Goal: Information Seeking & Learning: Find specific fact

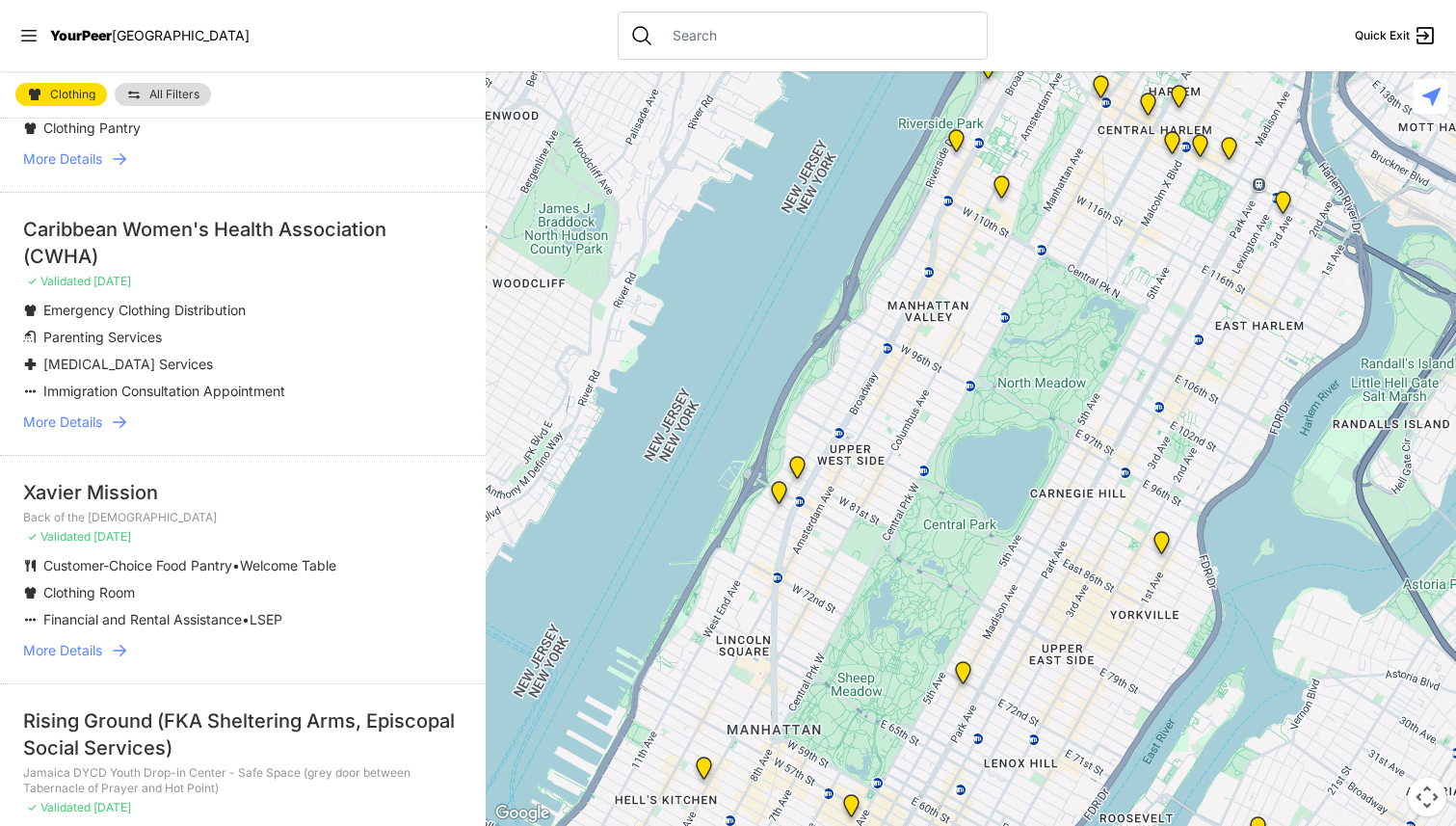
scroll to position [193, 0]
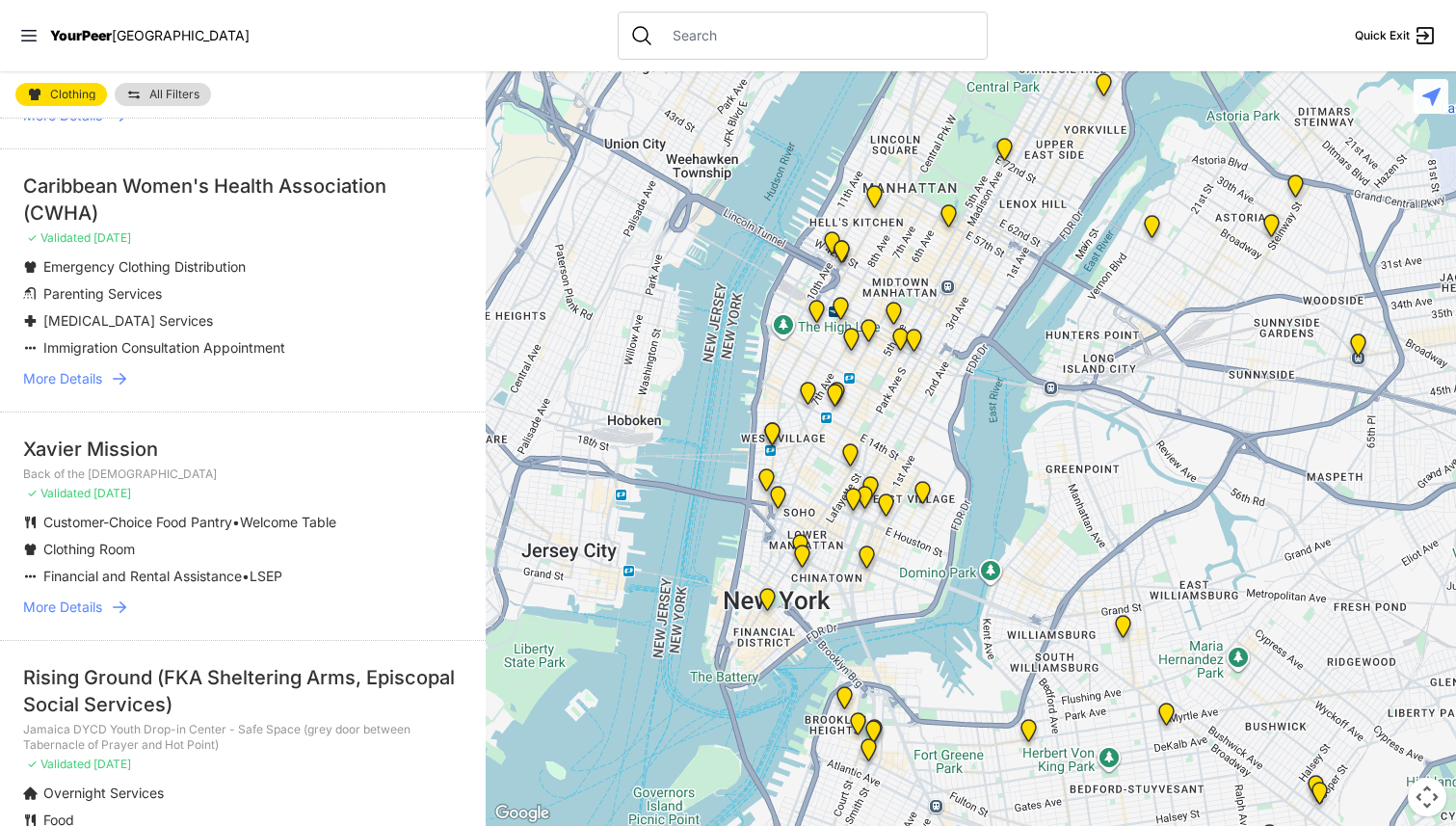
drag, startPoint x: 1015, startPoint y: 557, endPoint x: 977, endPoint y: 361, distance: 199.6
click at [1046, 199] on div at bounding box center [971, 448] width 971 height 754
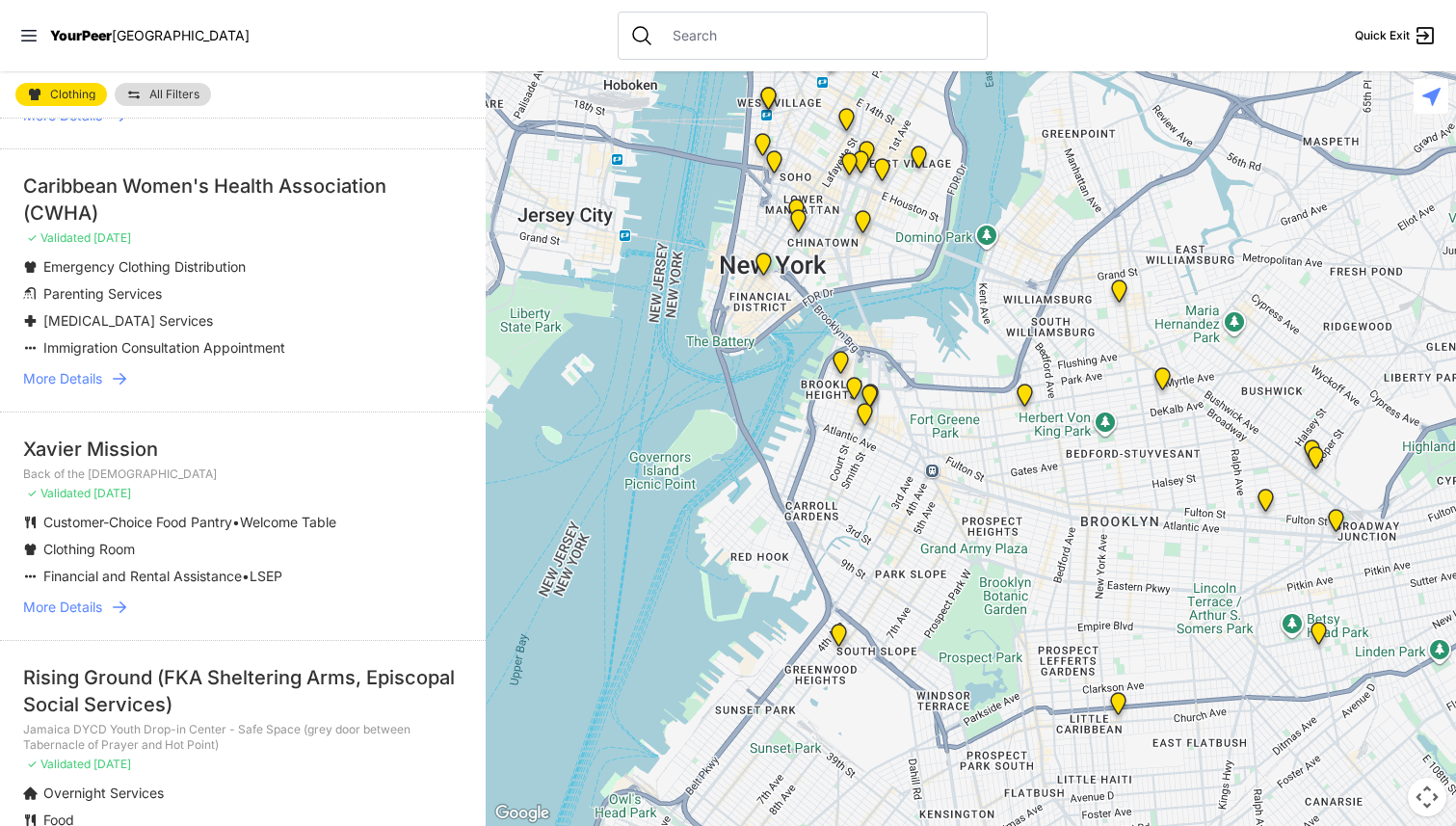
drag, startPoint x: 944, startPoint y: 705, endPoint x: 936, endPoint y: 403, distance: 302.1
click at [939, 394] on div at bounding box center [971, 448] width 971 height 754
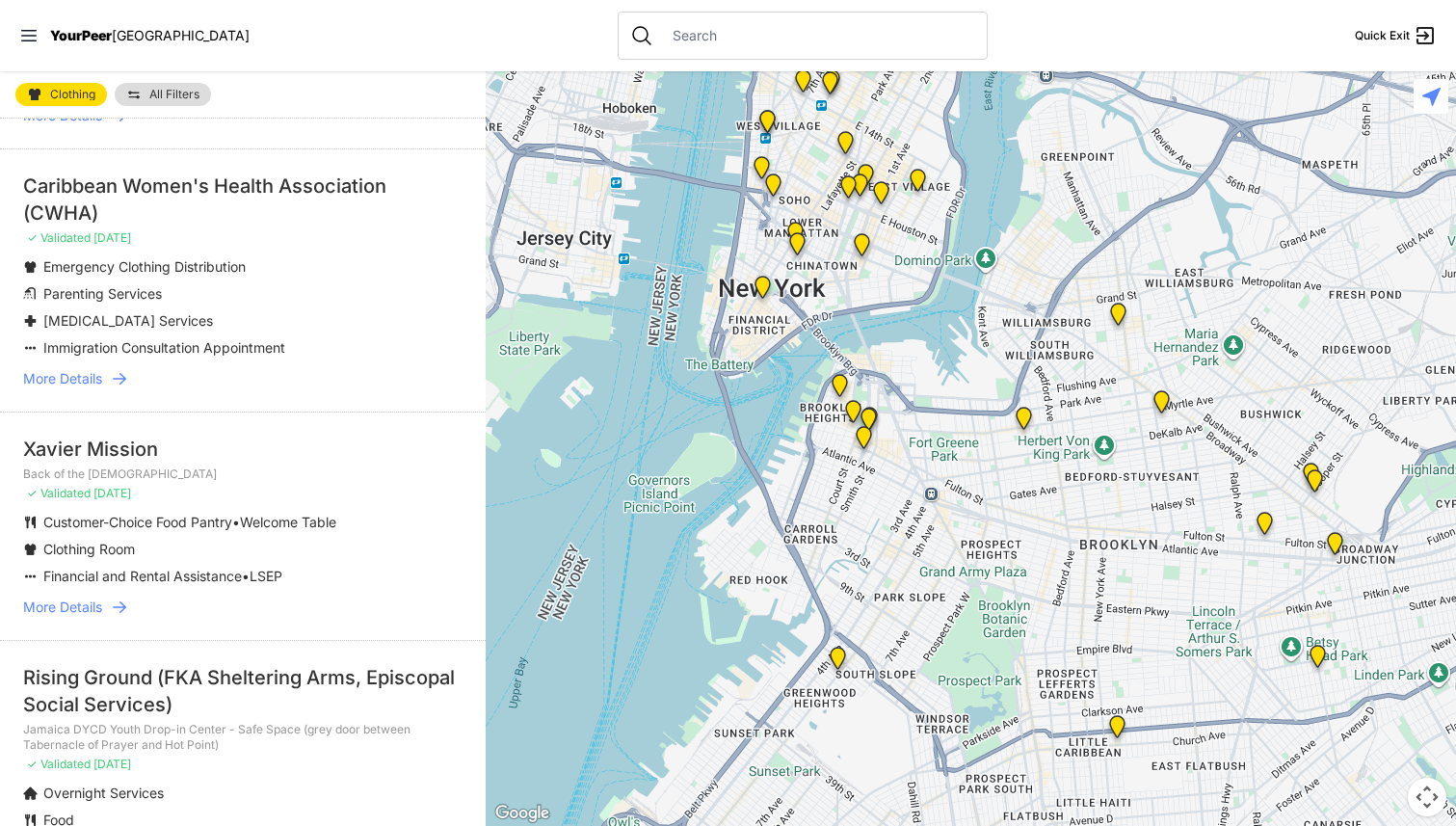
drag, startPoint x: 876, startPoint y: 459, endPoint x: 875, endPoint y: 493, distance: 34.0
click at [875, 493] on div at bounding box center [971, 448] width 971 height 754
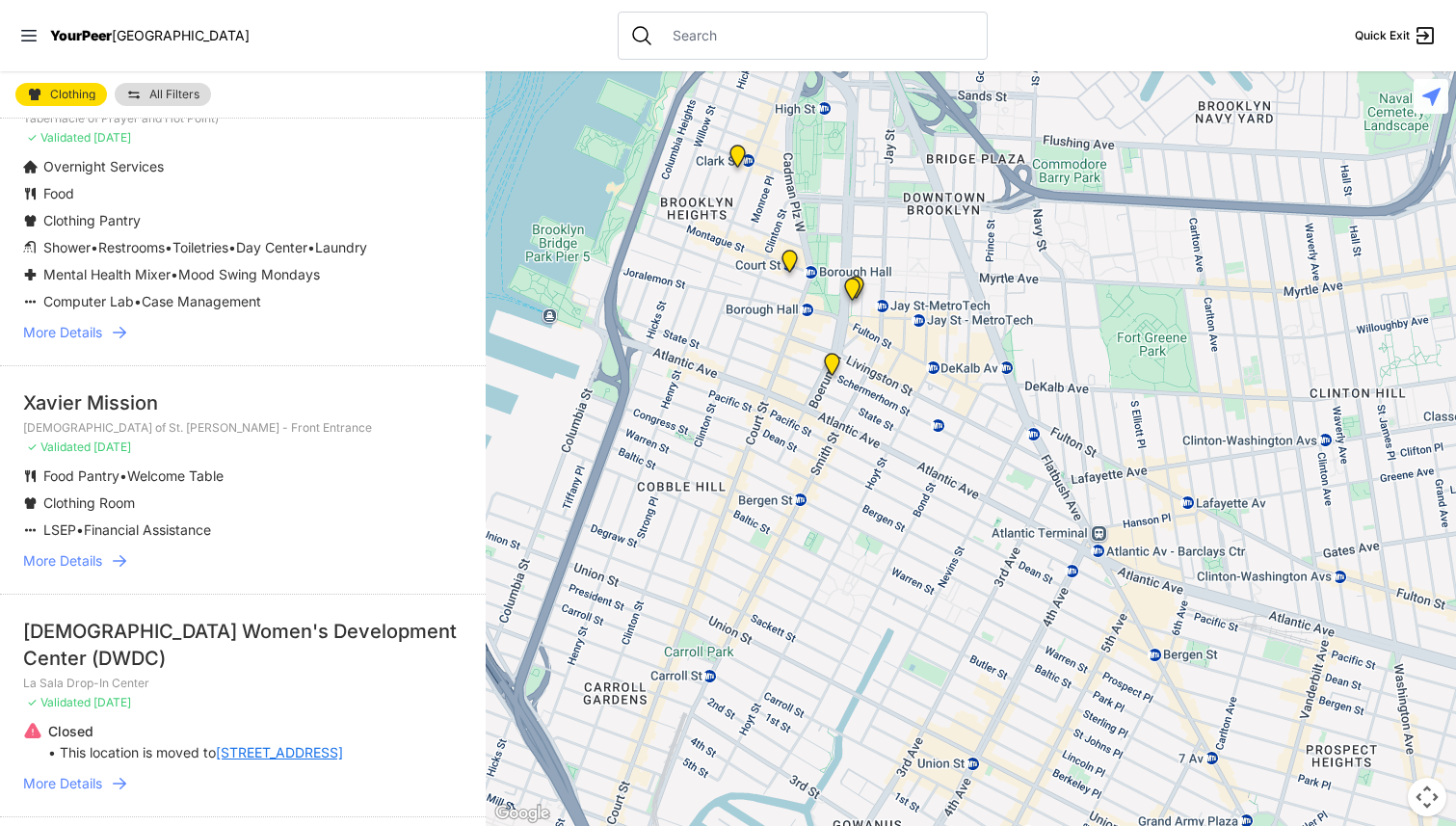
scroll to position [867, 0]
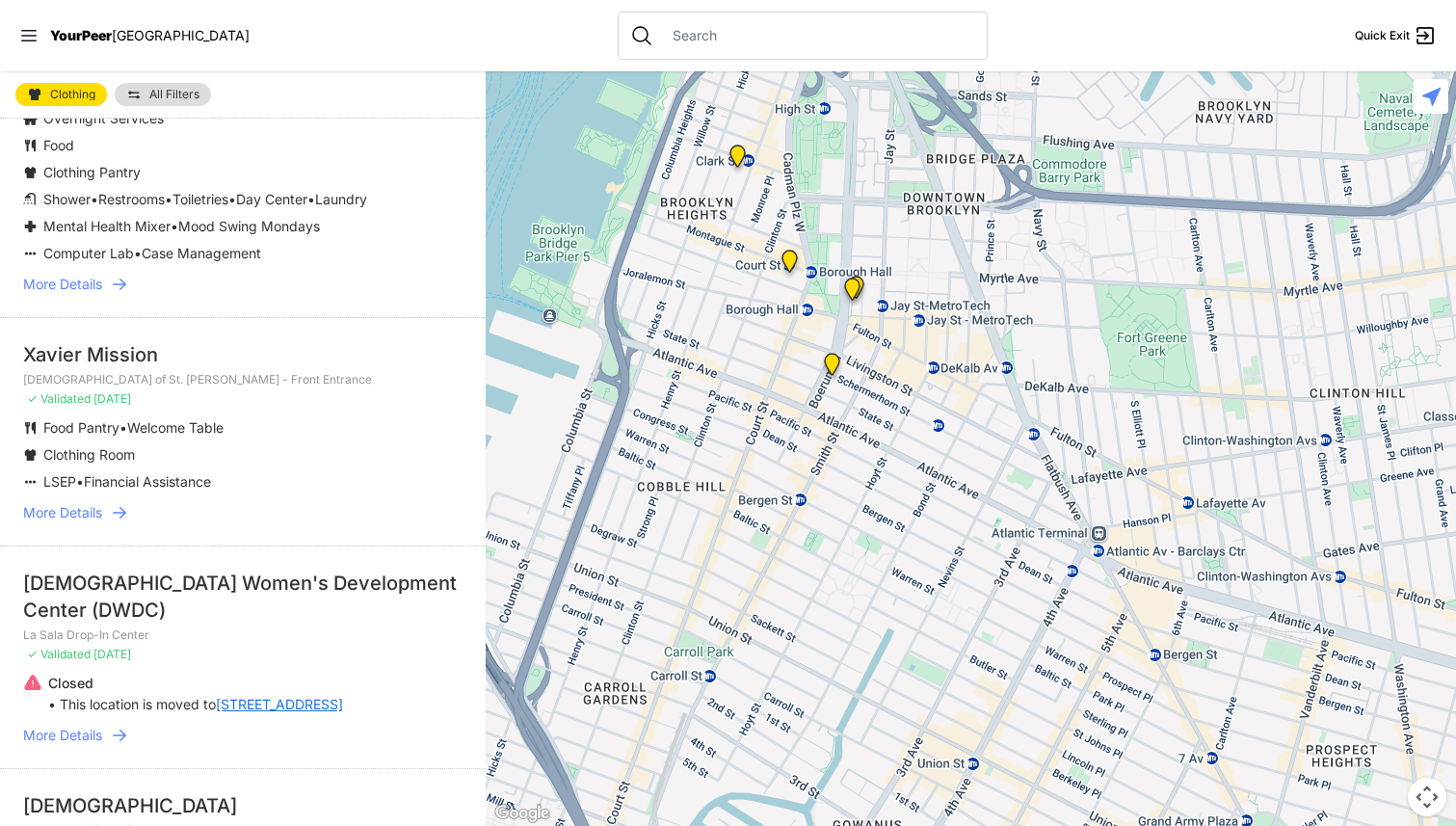
click at [739, 148] on img at bounding box center [738, 160] width 40 height 47
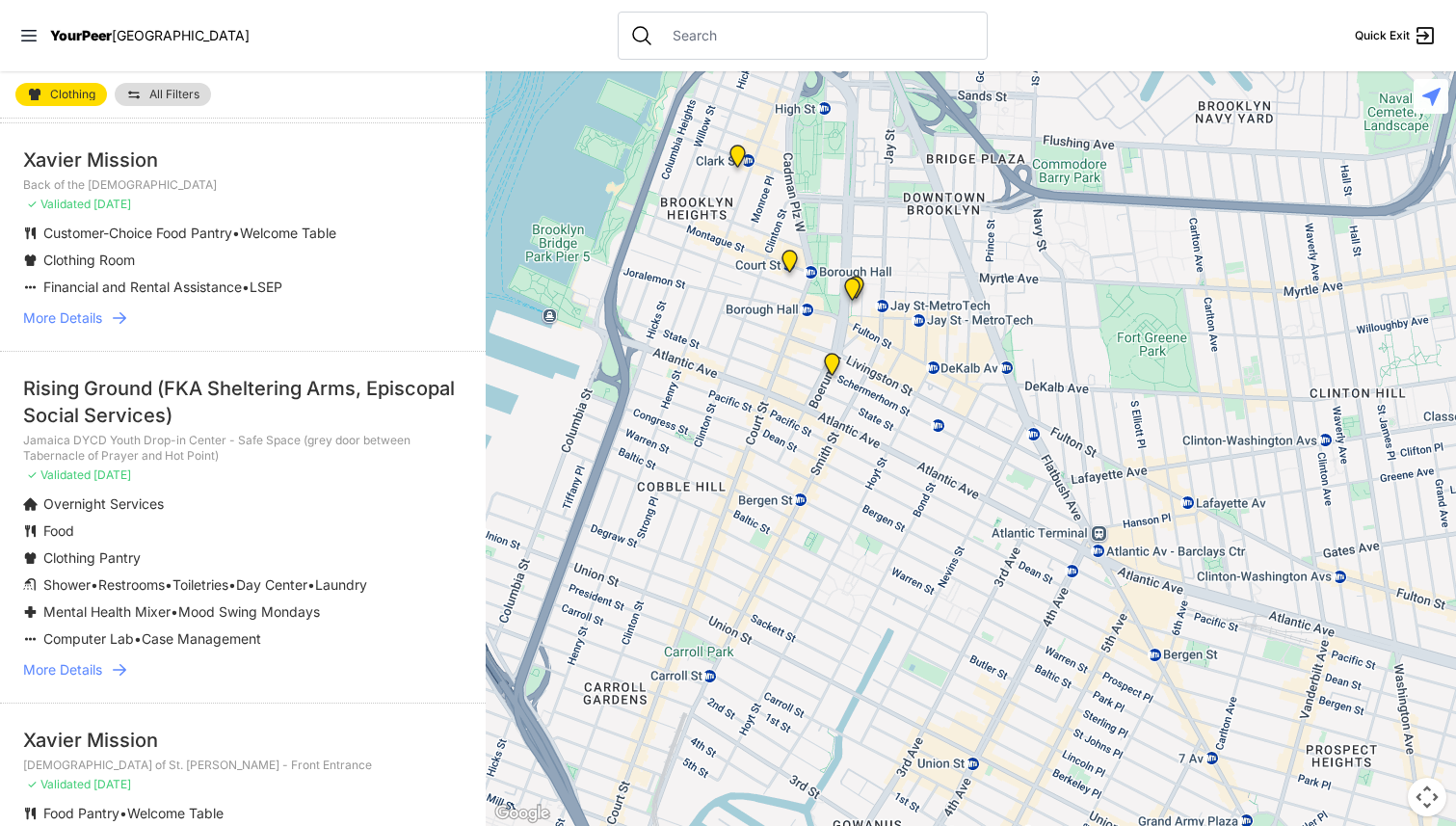
scroll to position [311, 0]
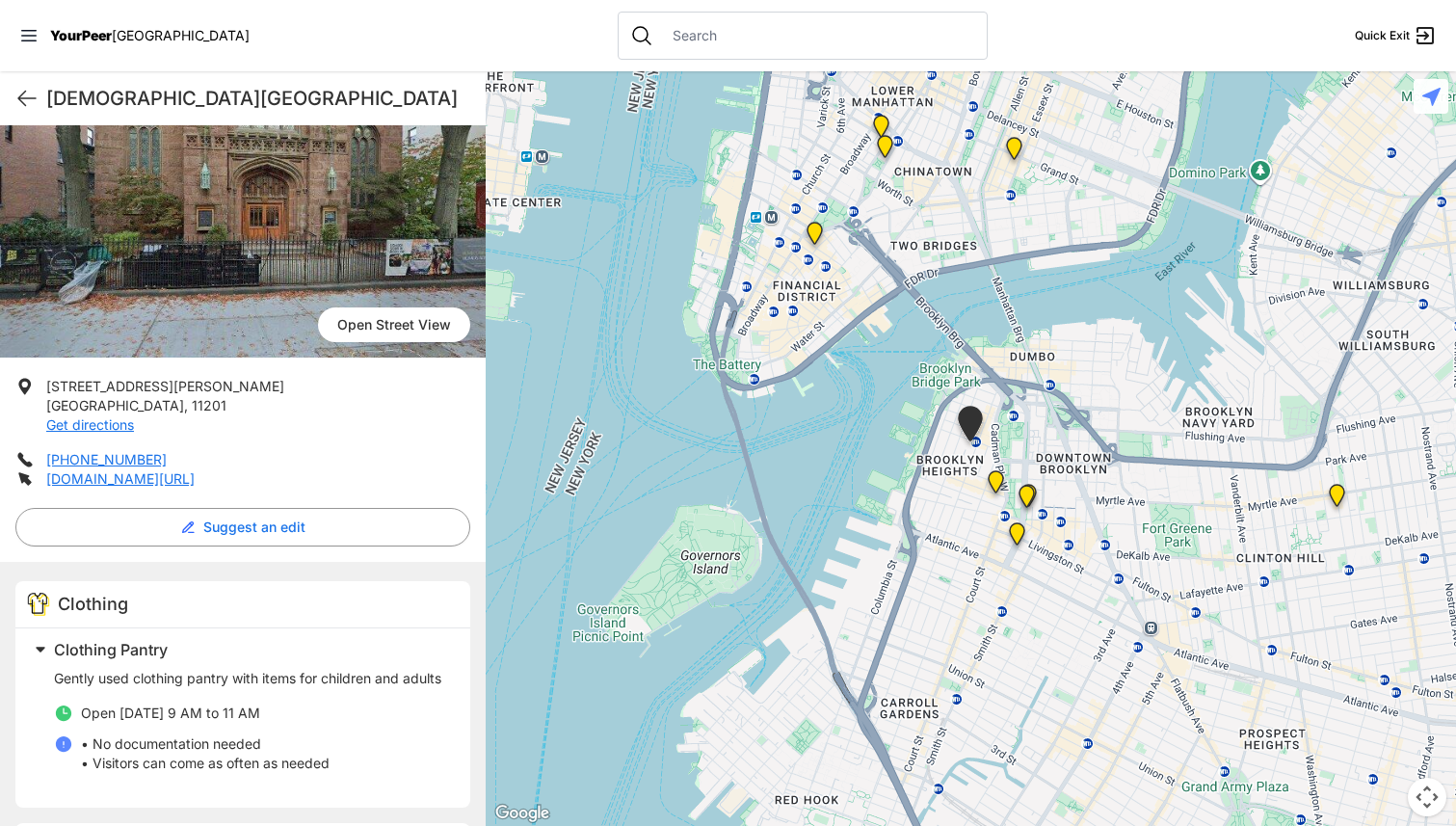
scroll to position [249, 0]
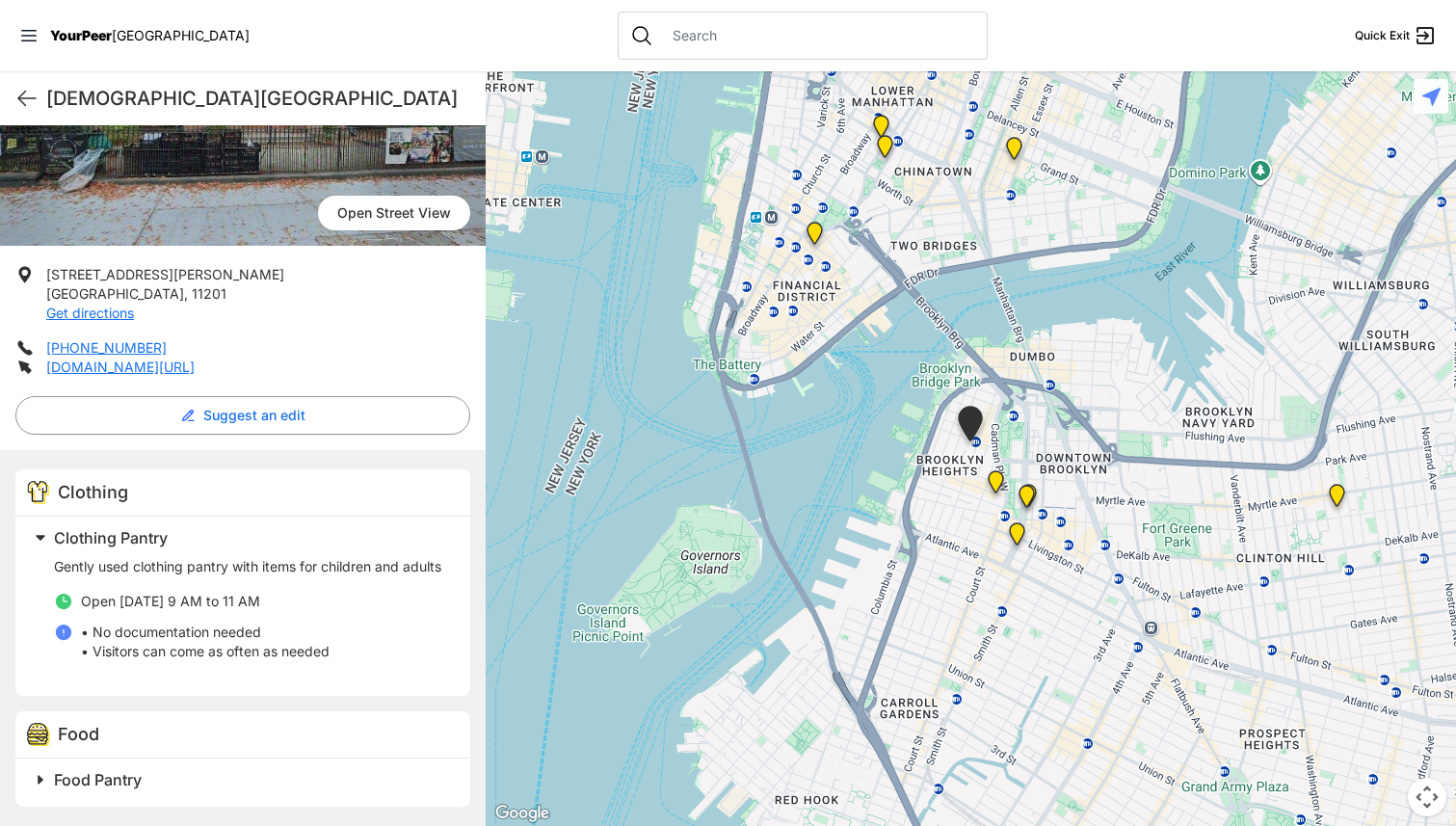
click at [1012, 548] on img at bounding box center [1017, 538] width 40 height 47
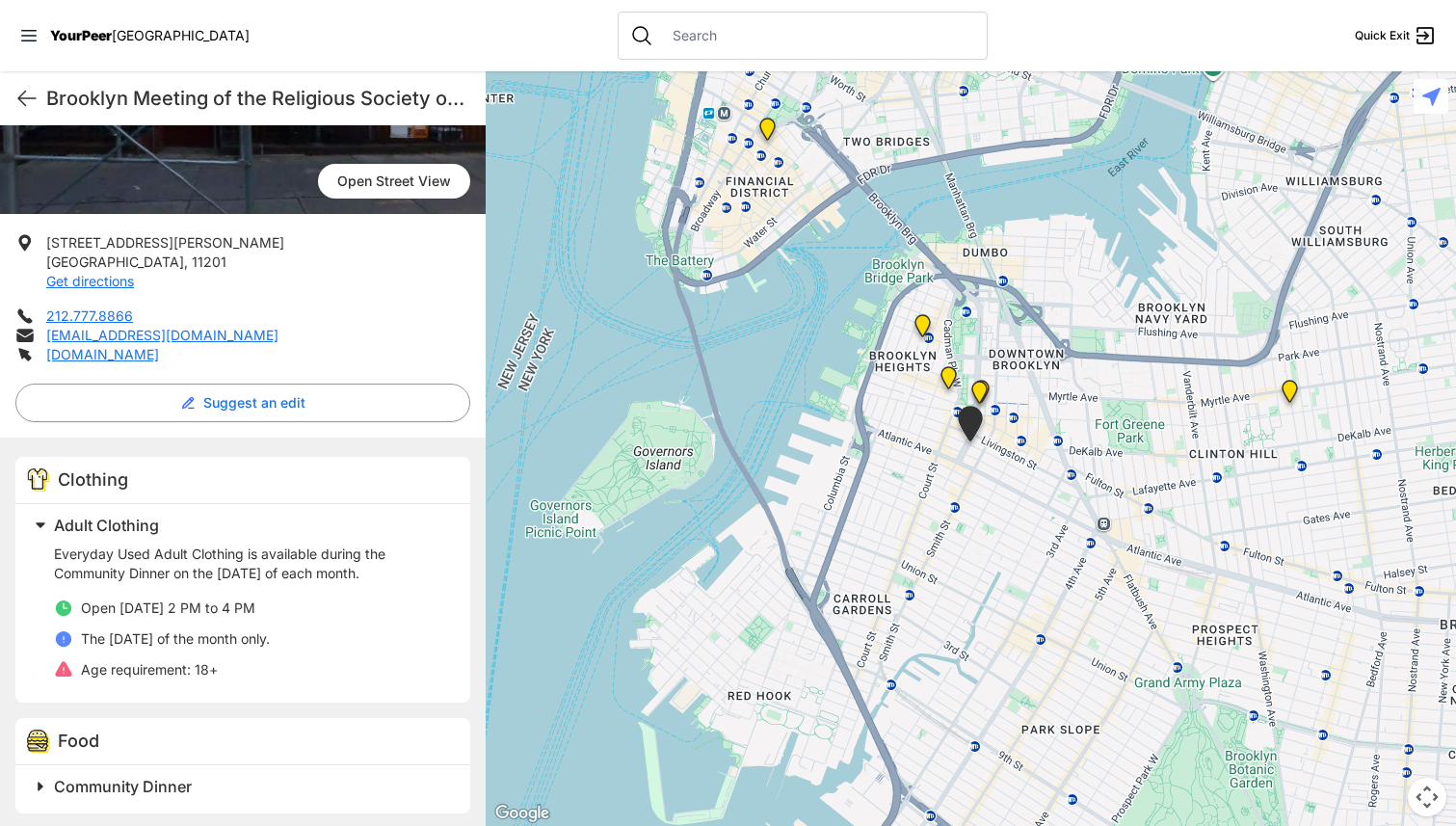
scroll to position [296, 0]
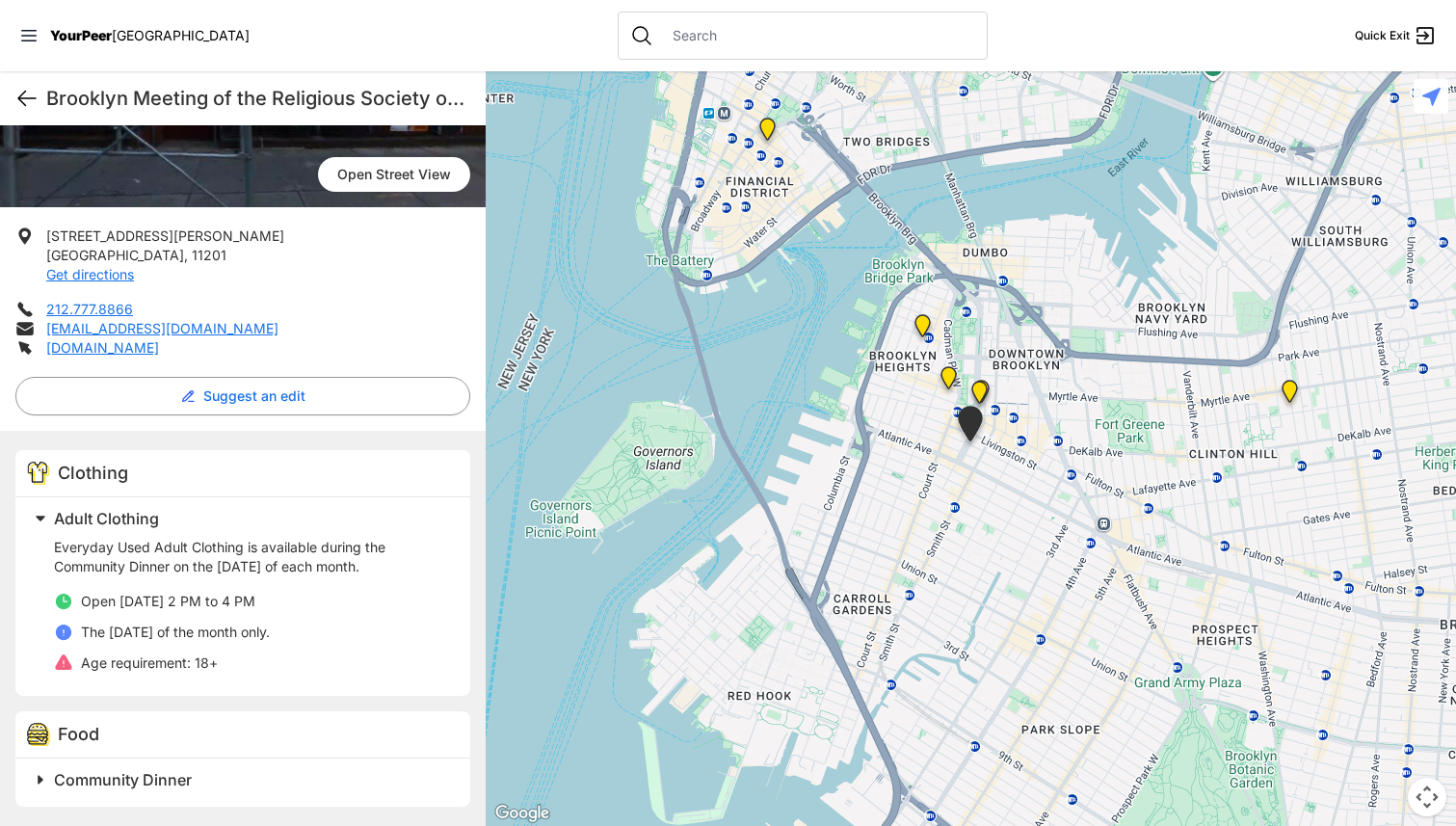
click at [28, 95] on icon at bounding box center [27, 97] width 23 height 23
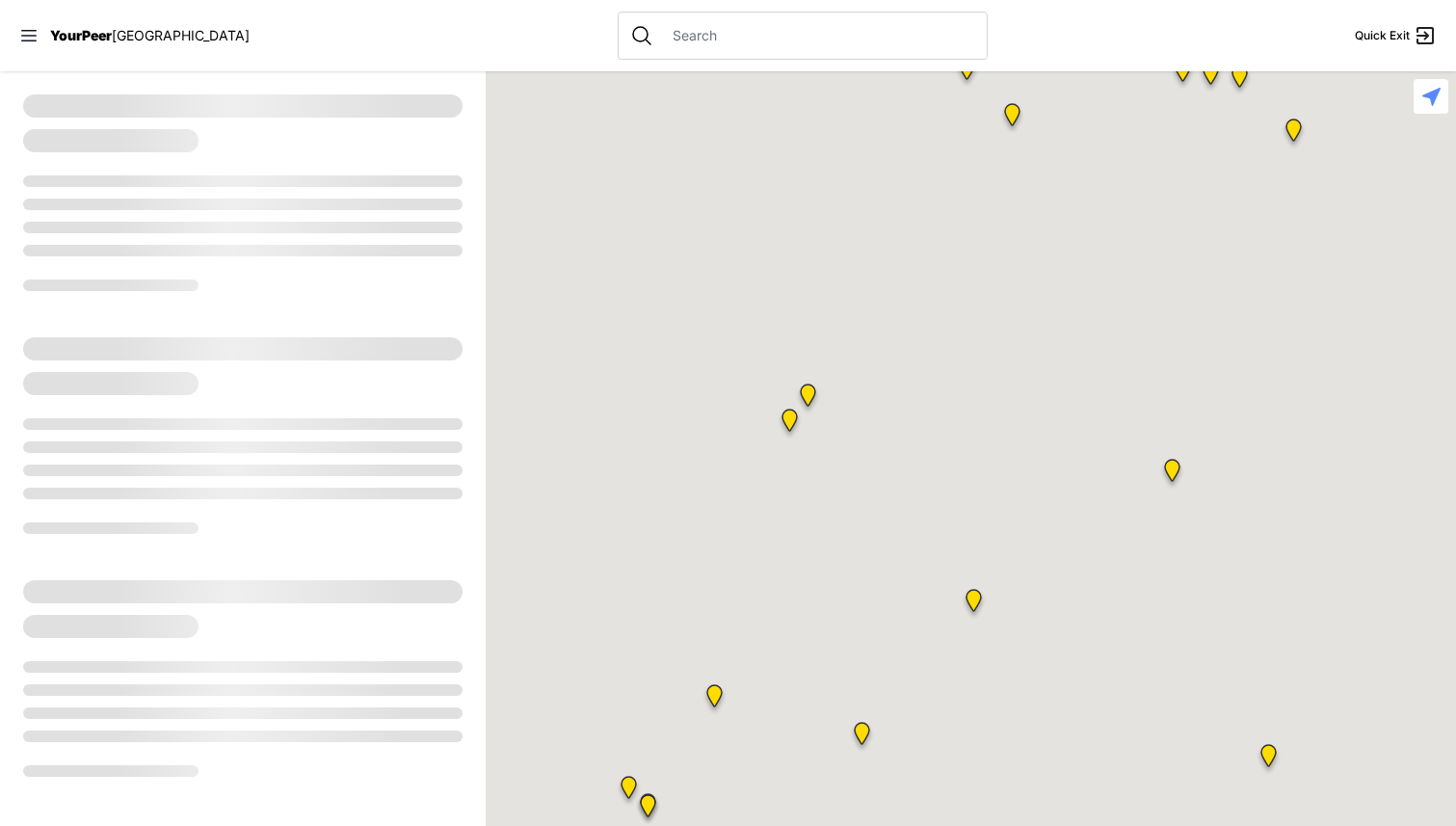
select select "recentlyUpdated"
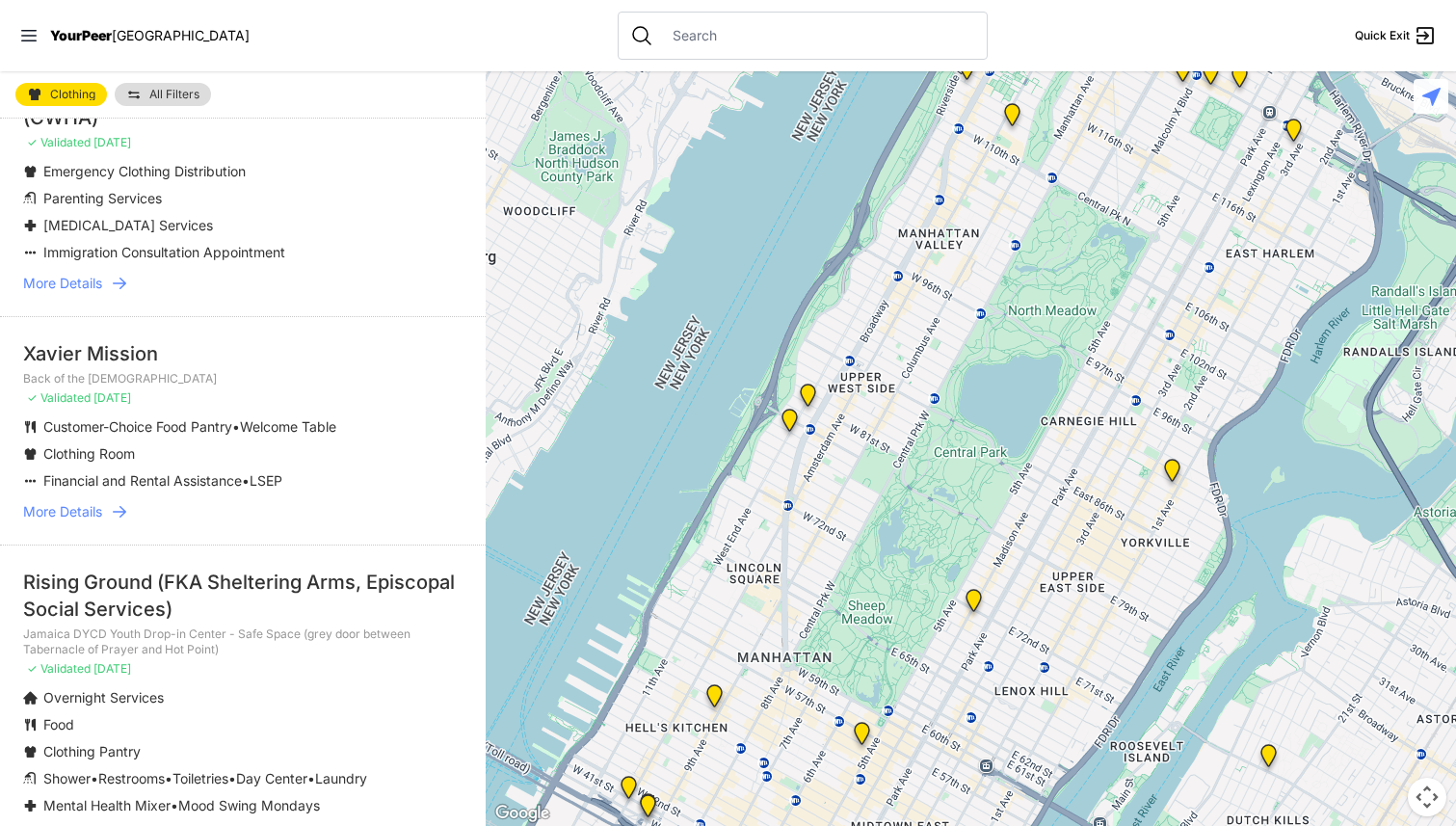
scroll to position [289, 0]
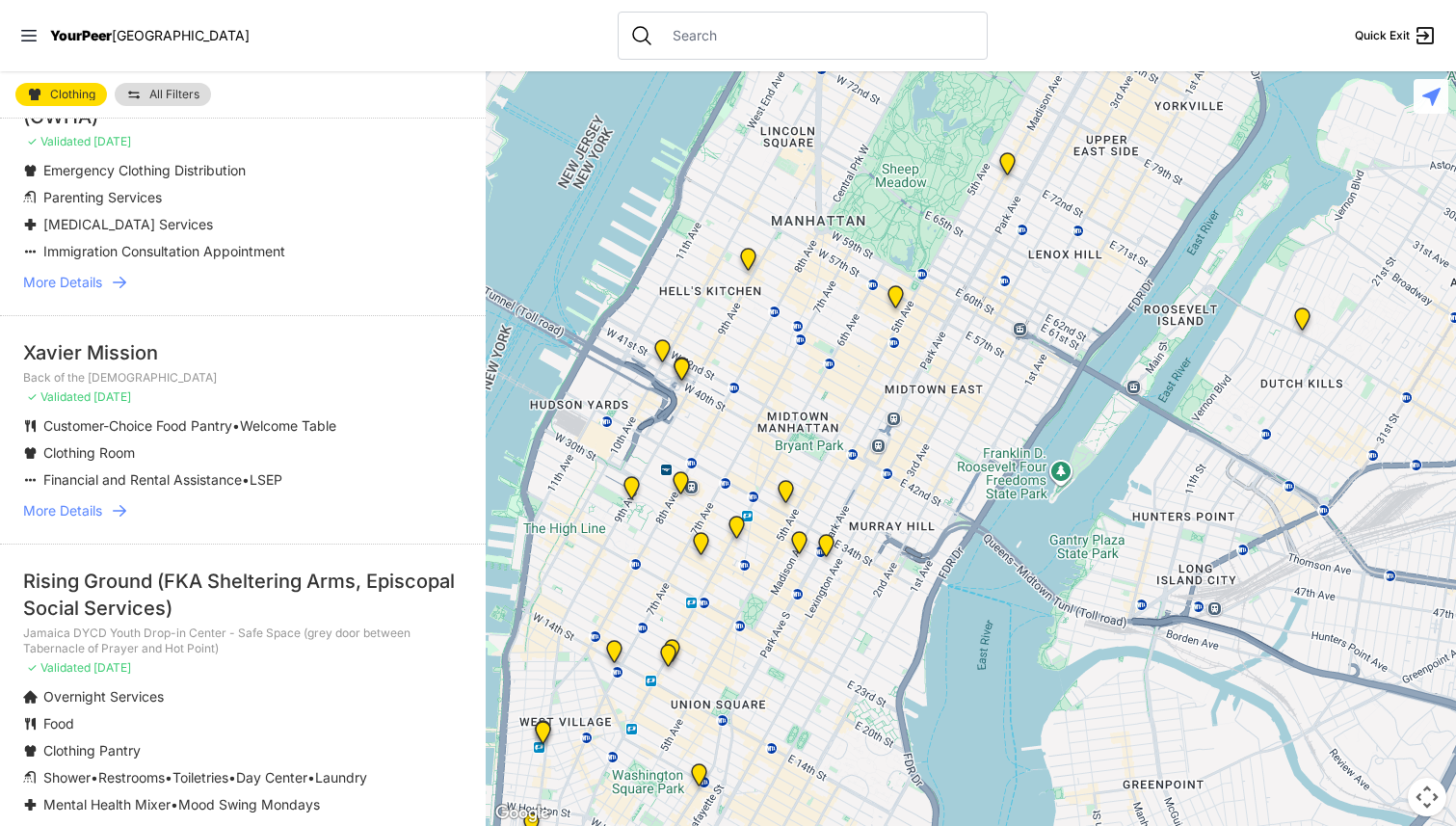
drag, startPoint x: 906, startPoint y: 488, endPoint x: 896, endPoint y: 220, distance: 268.2
click at [933, 107] on div at bounding box center [971, 448] width 971 height 754
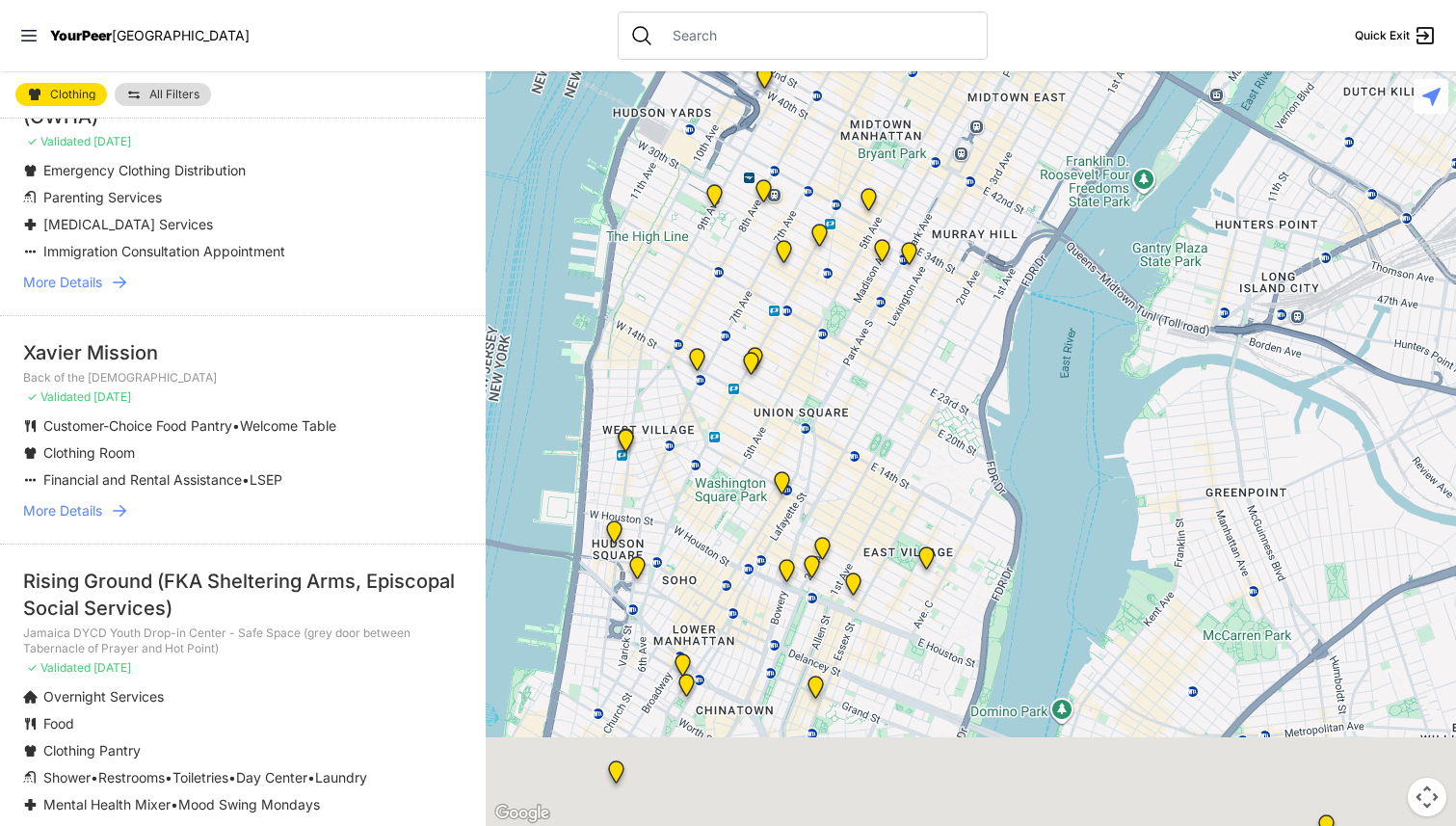
drag, startPoint x: 803, startPoint y: 633, endPoint x: 924, endPoint y: 157, distance: 491.1
click at [924, 157] on div at bounding box center [971, 448] width 971 height 754
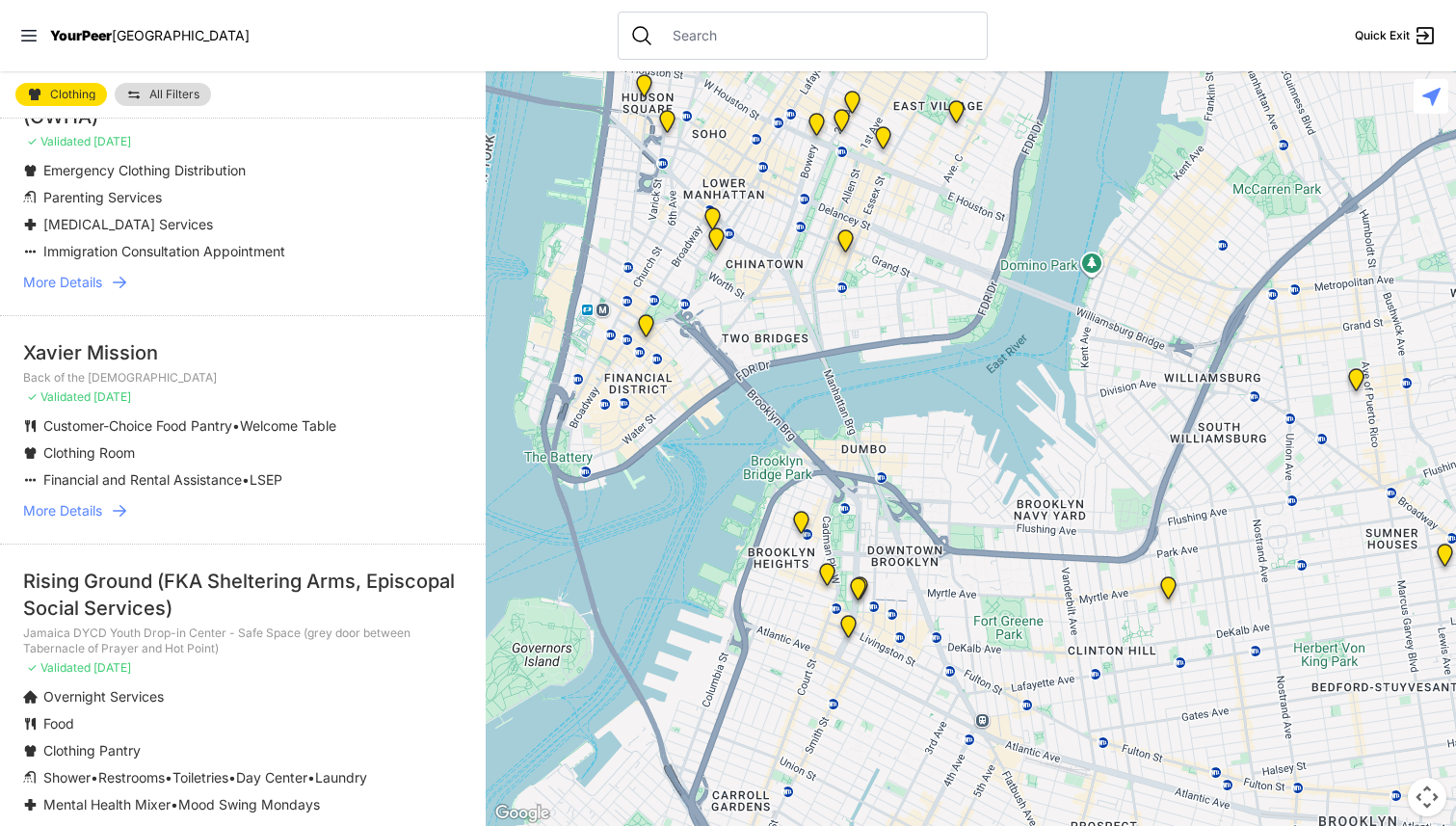
drag, startPoint x: 845, startPoint y: 352, endPoint x: 844, endPoint y: 91, distance: 261.0
click at [844, 91] on div at bounding box center [971, 448] width 971 height 754
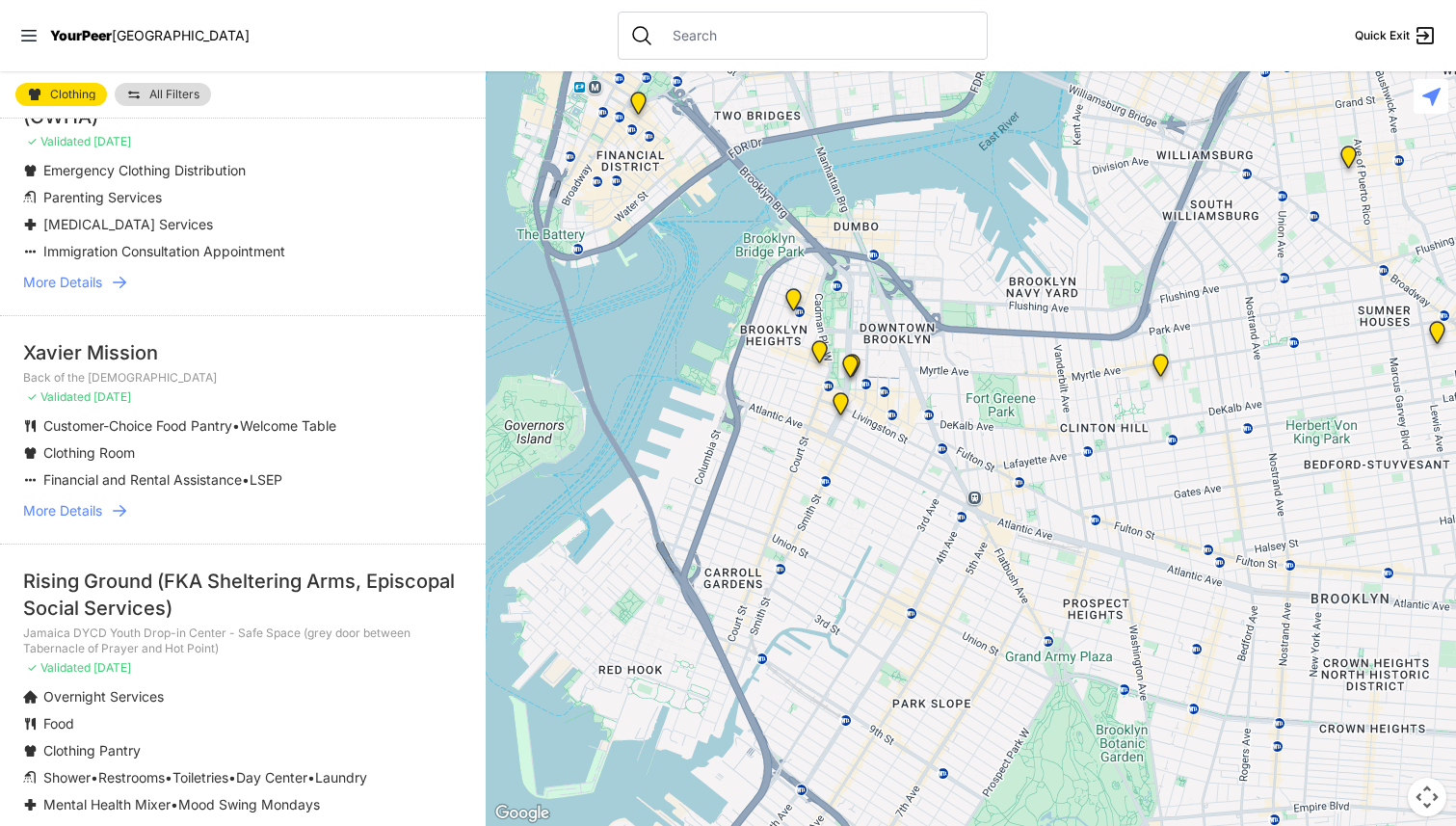
drag, startPoint x: 909, startPoint y: 579, endPoint x: 906, endPoint y: 515, distance: 64.1
click at [906, 515] on div at bounding box center [971, 448] width 971 height 754
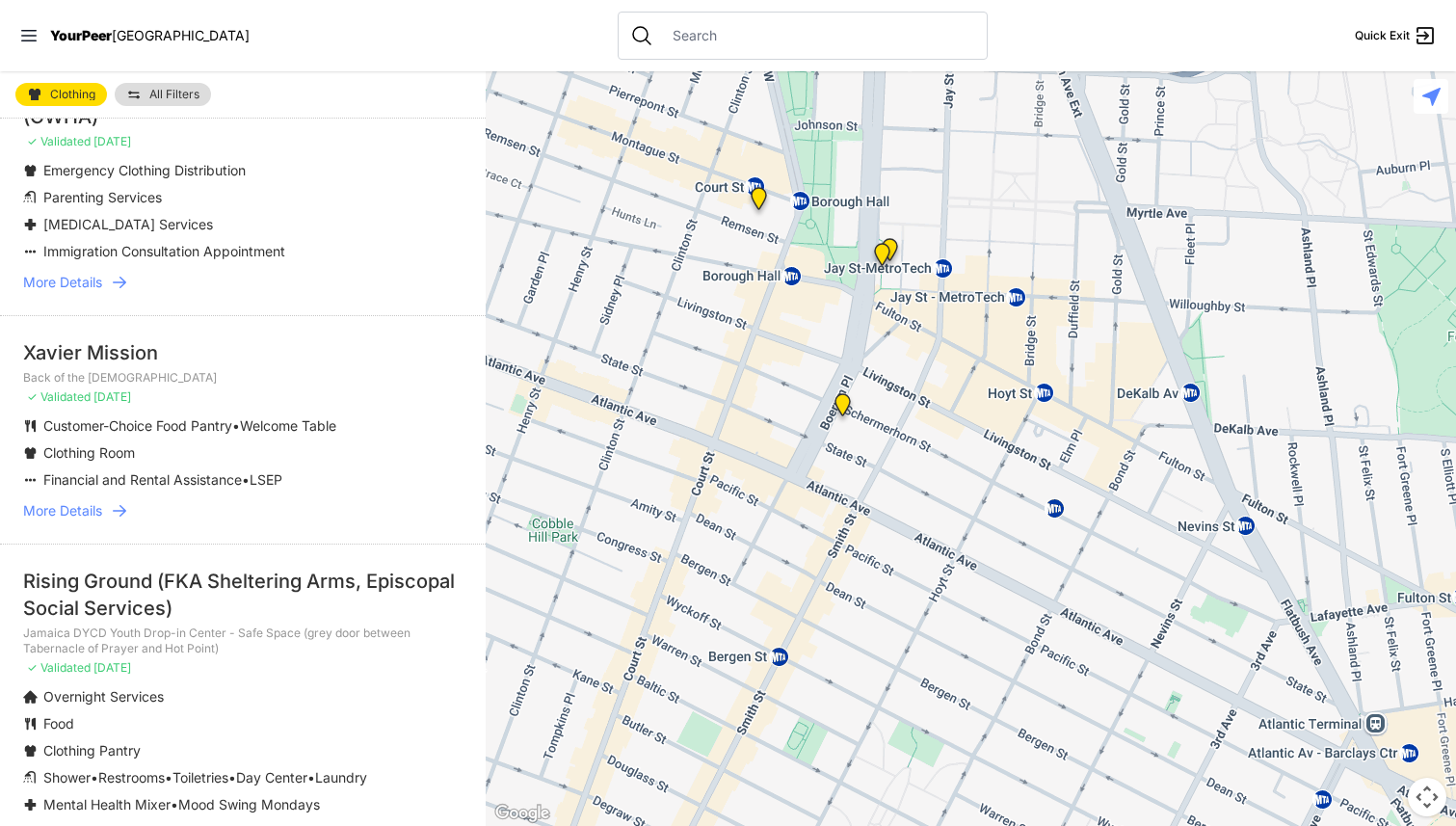
drag, startPoint x: 821, startPoint y: 455, endPoint x: 933, endPoint y: 678, distance: 249.5
click at [933, 678] on div at bounding box center [971, 448] width 971 height 754
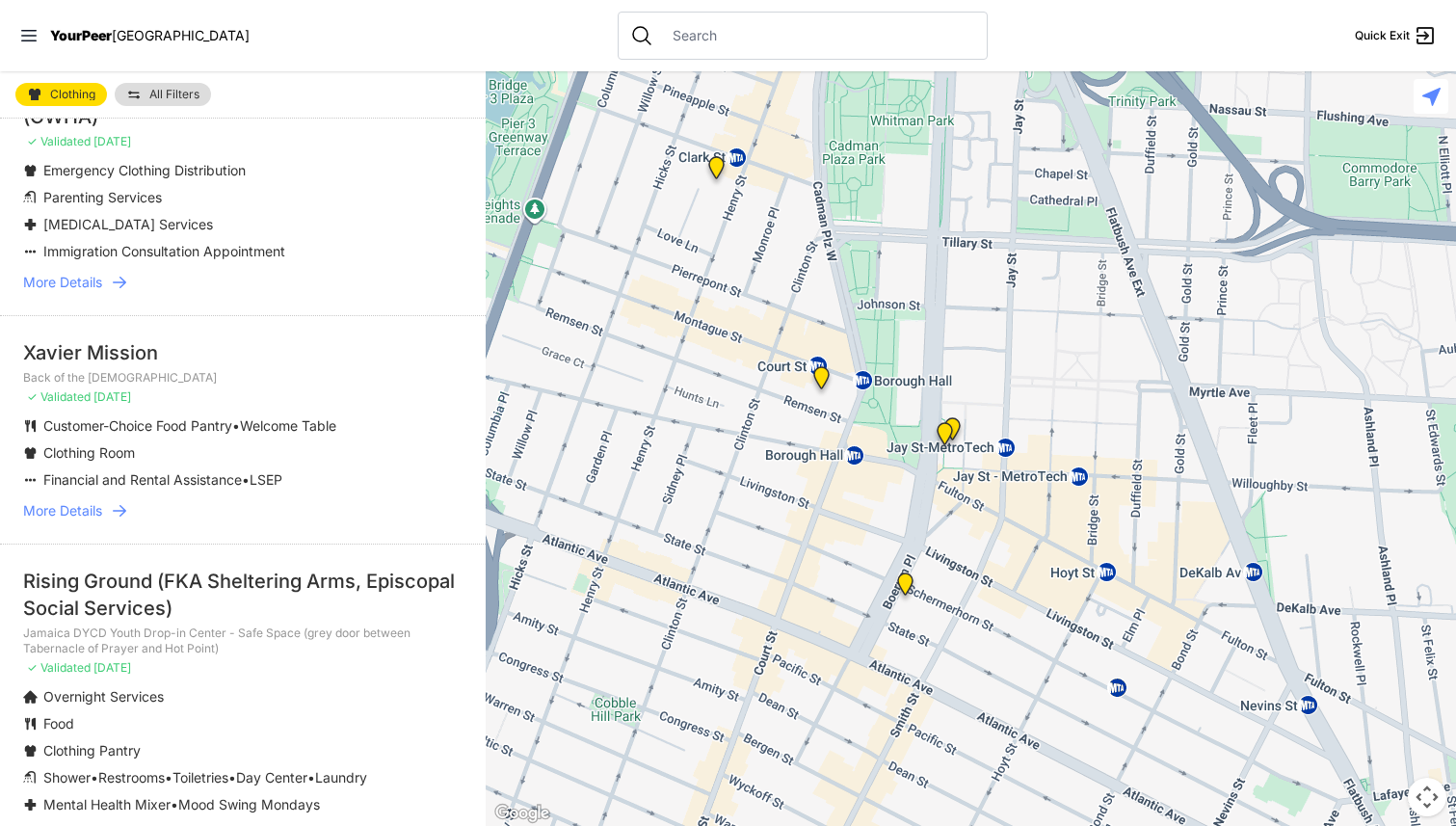
drag, startPoint x: 640, startPoint y: 383, endPoint x: 724, endPoint y: 573, distance: 207.7
click at [724, 573] on div at bounding box center [971, 448] width 971 height 754
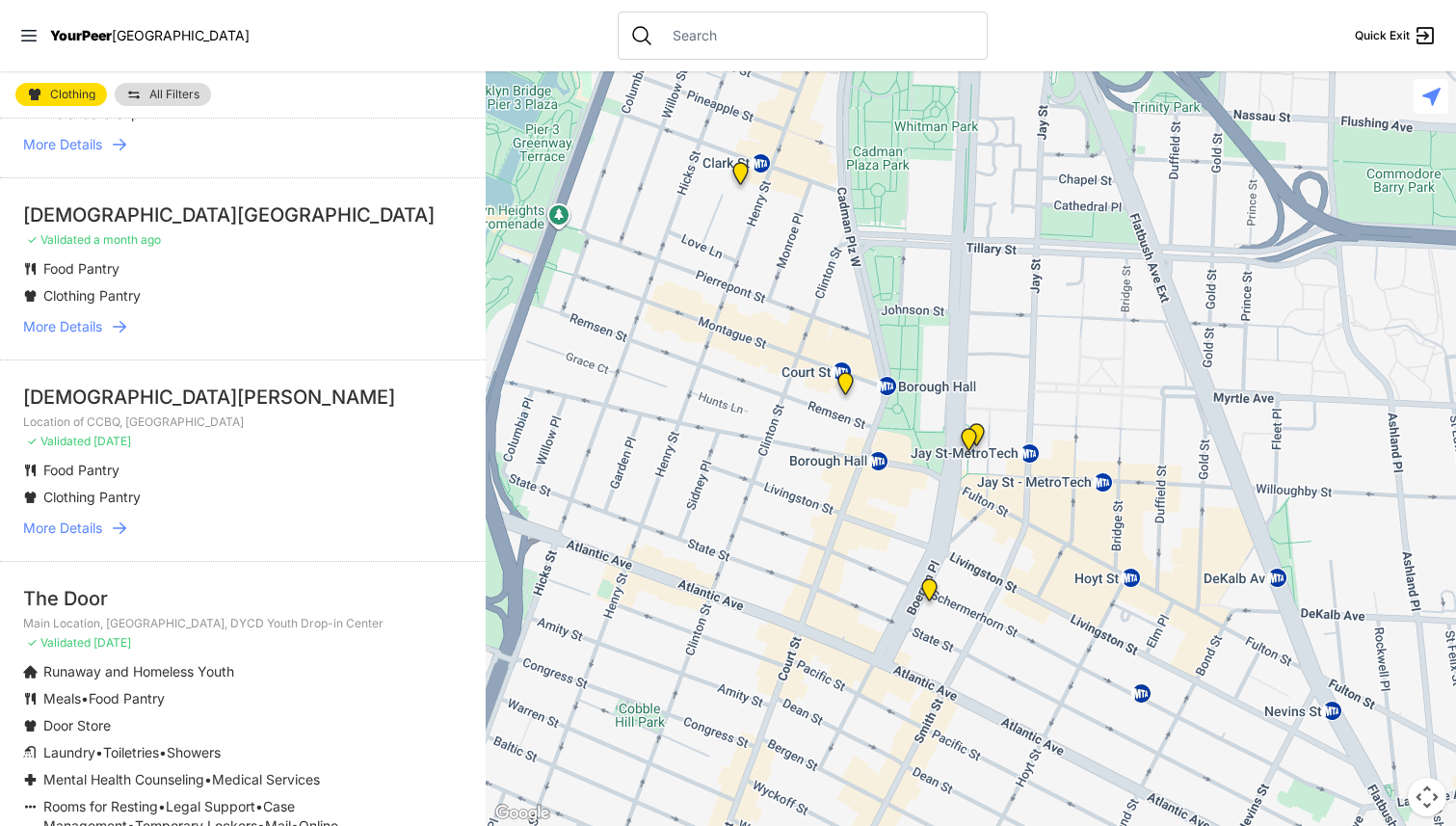
scroll to position [2312, 0]
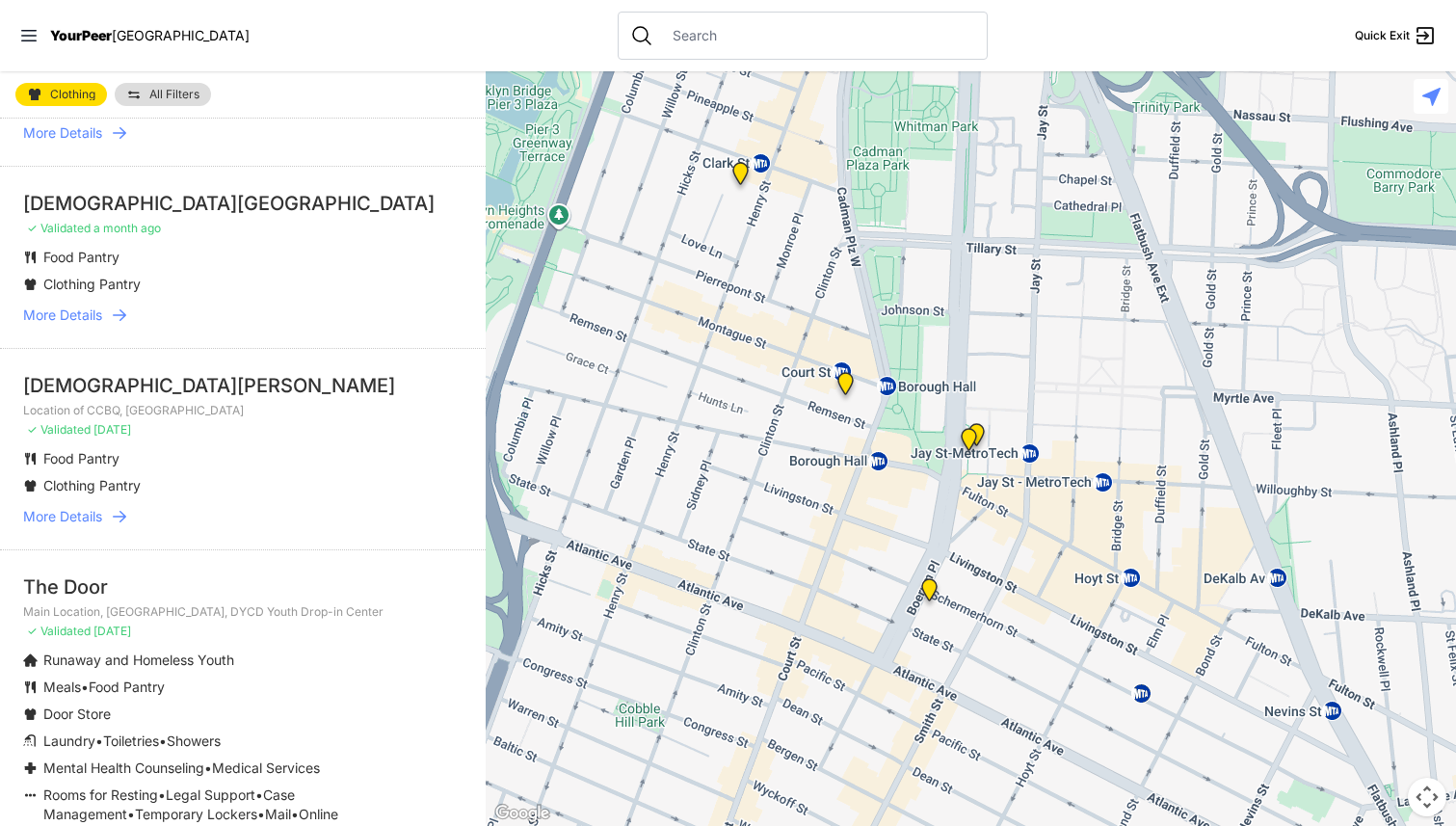
click at [93, 325] on span "More Details" at bounding box center [62, 314] width 79 height 19
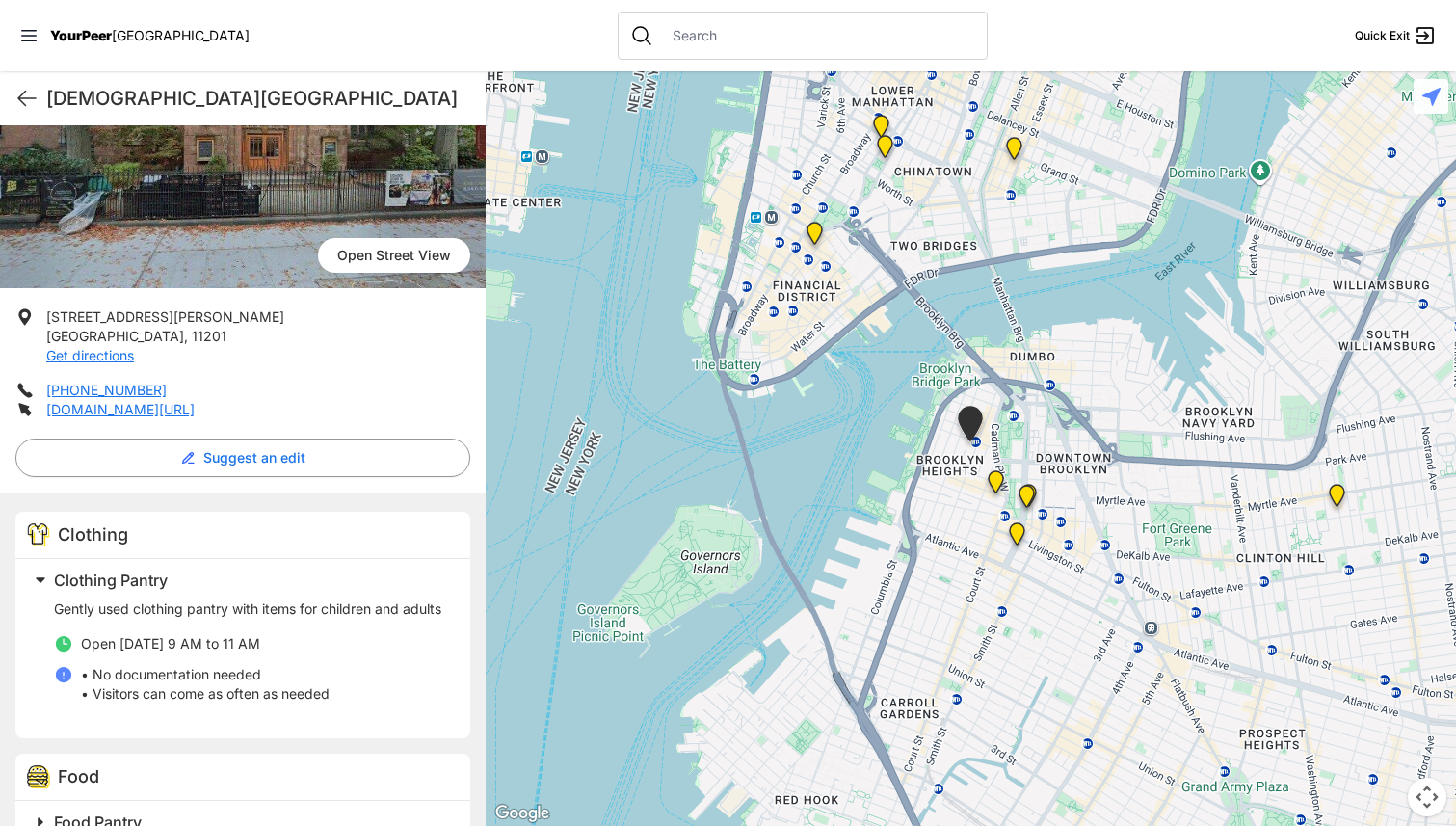
scroll to position [153, 0]
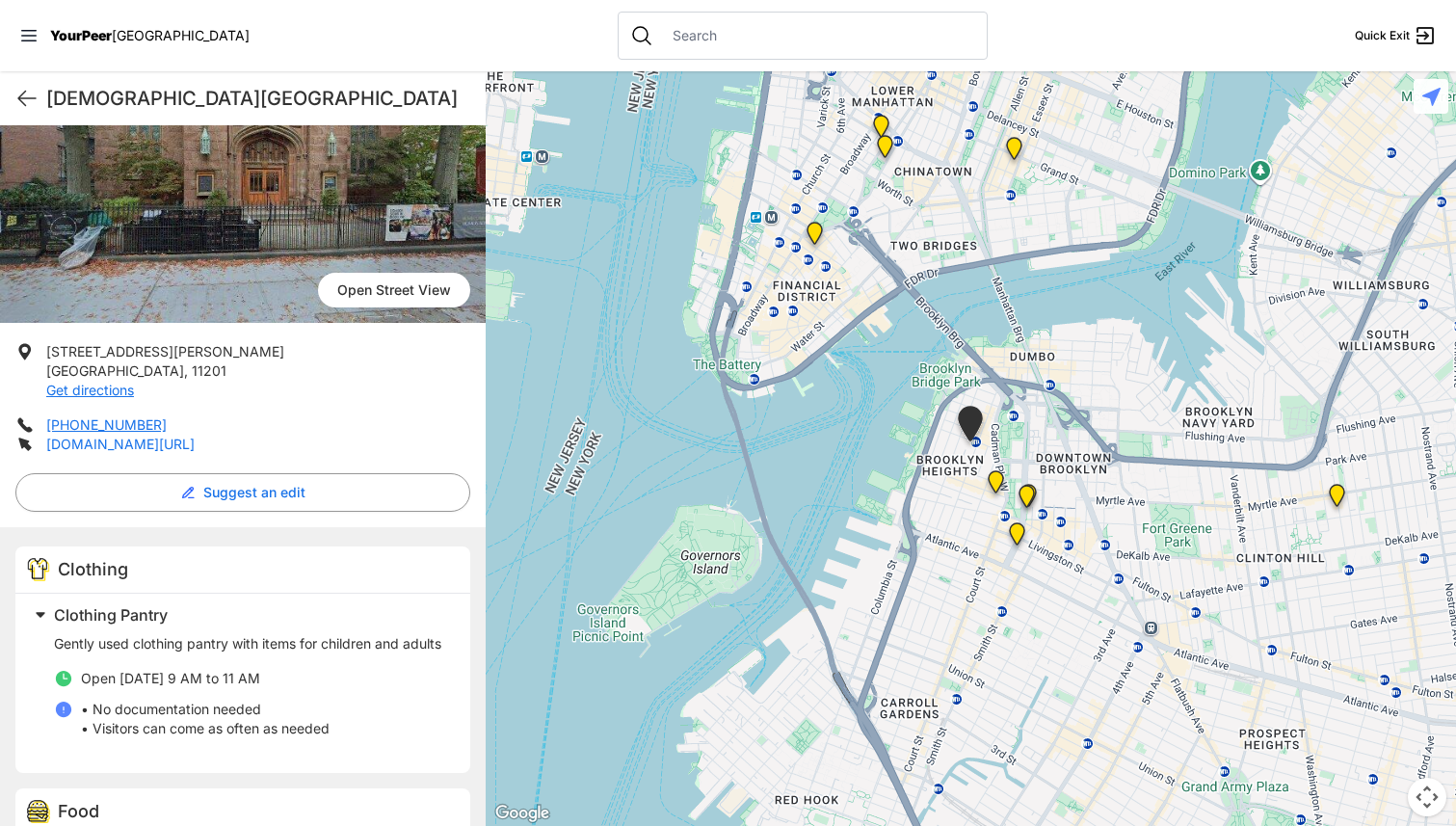
click at [137, 439] on link "[DOMAIN_NAME][URL]" at bounding box center [120, 443] width 148 height 16
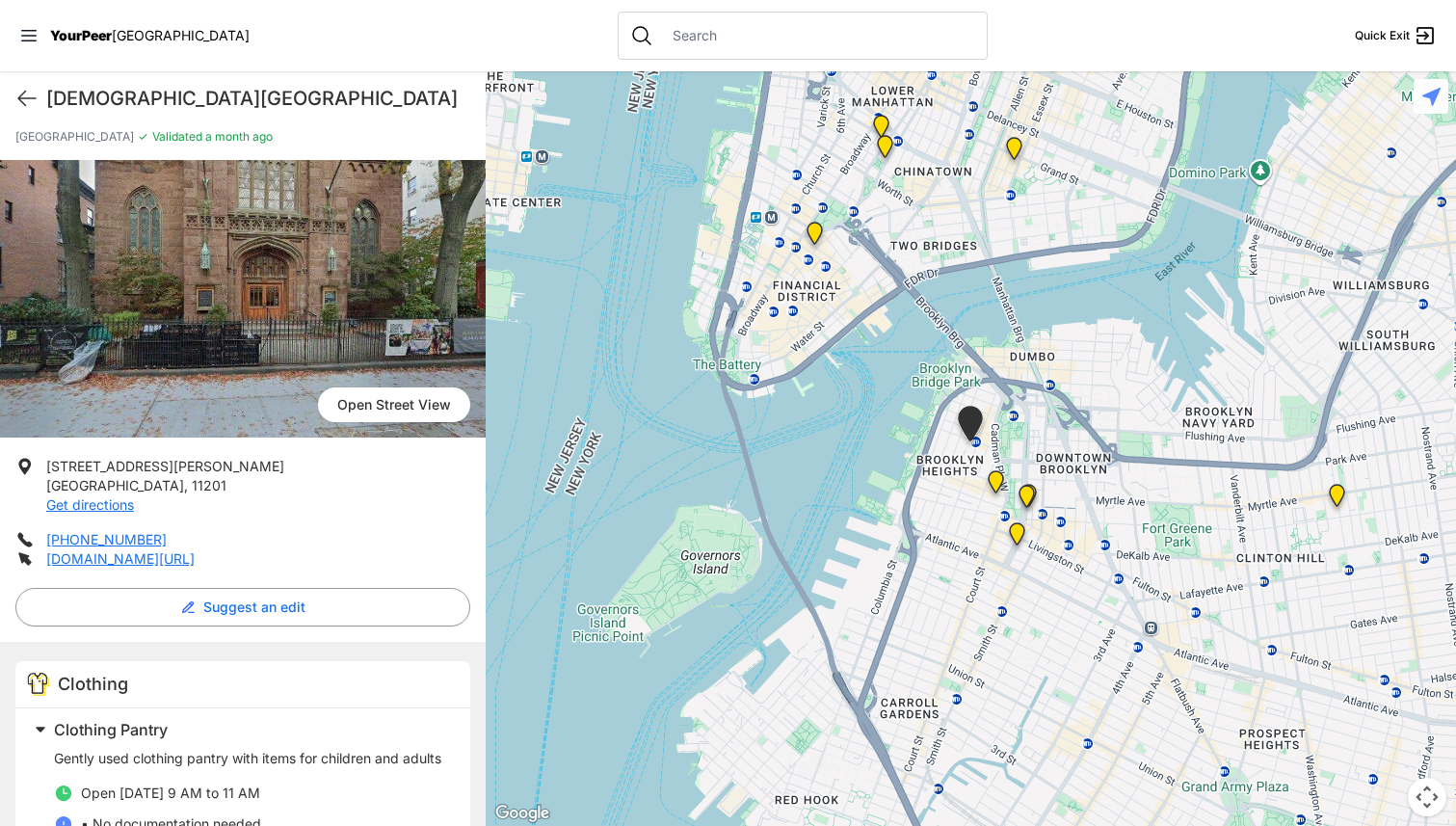
scroll to position [0, 0]
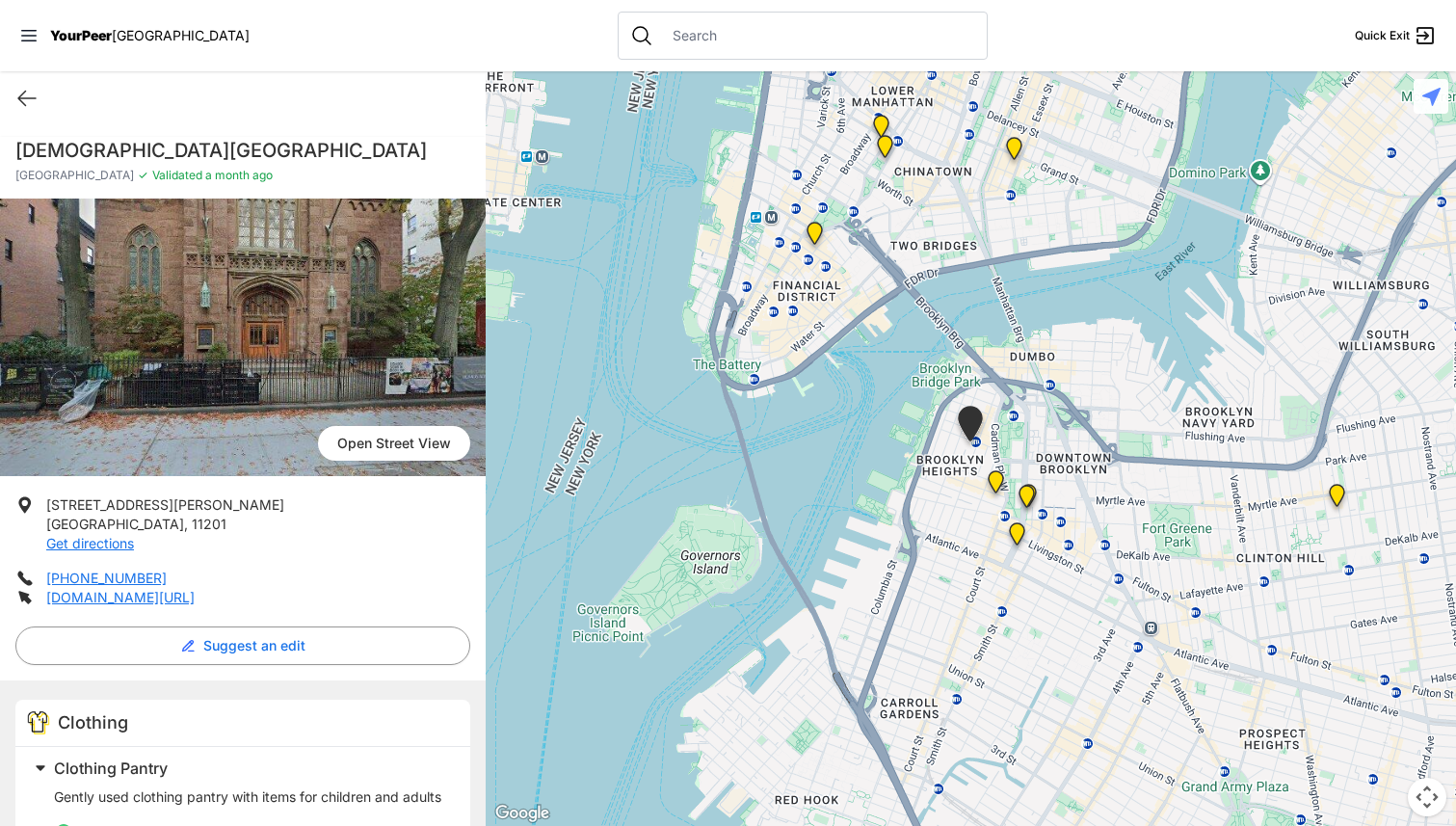
drag, startPoint x: 414, startPoint y: 97, endPoint x: 95, endPoint y: 100, distance: 319.0
drag, startPoint x: 14, startPoint y: 144, endPoint x: 364, endPoint y: 141, distance: 350.0
click at [364, 141] on div "[GEOGRAPHIC_DATA][DEMOGRAPHIC_DATA][GEOGRAPHIC_DATA] ✓ Validated a month ago" at bounding box center [243, 168] width 485 height 62
copy h1 "[DEMOGRAPHIC_DATA][GEOGRAPHIC_DATA]"
click at [29, 98] on icon at bounding box center [26, 98] width 17 height 15
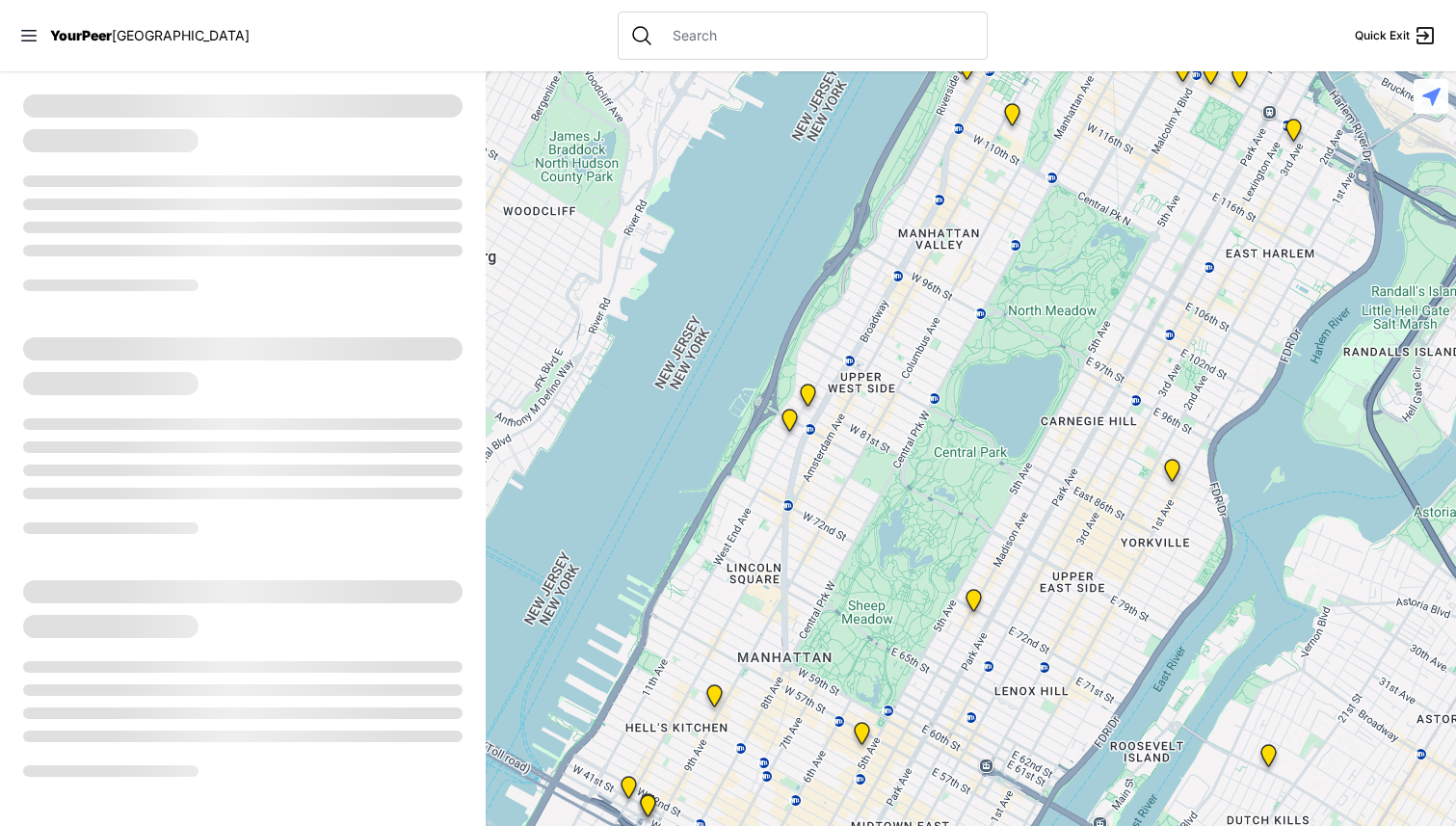
select select "recentlyUpdated"
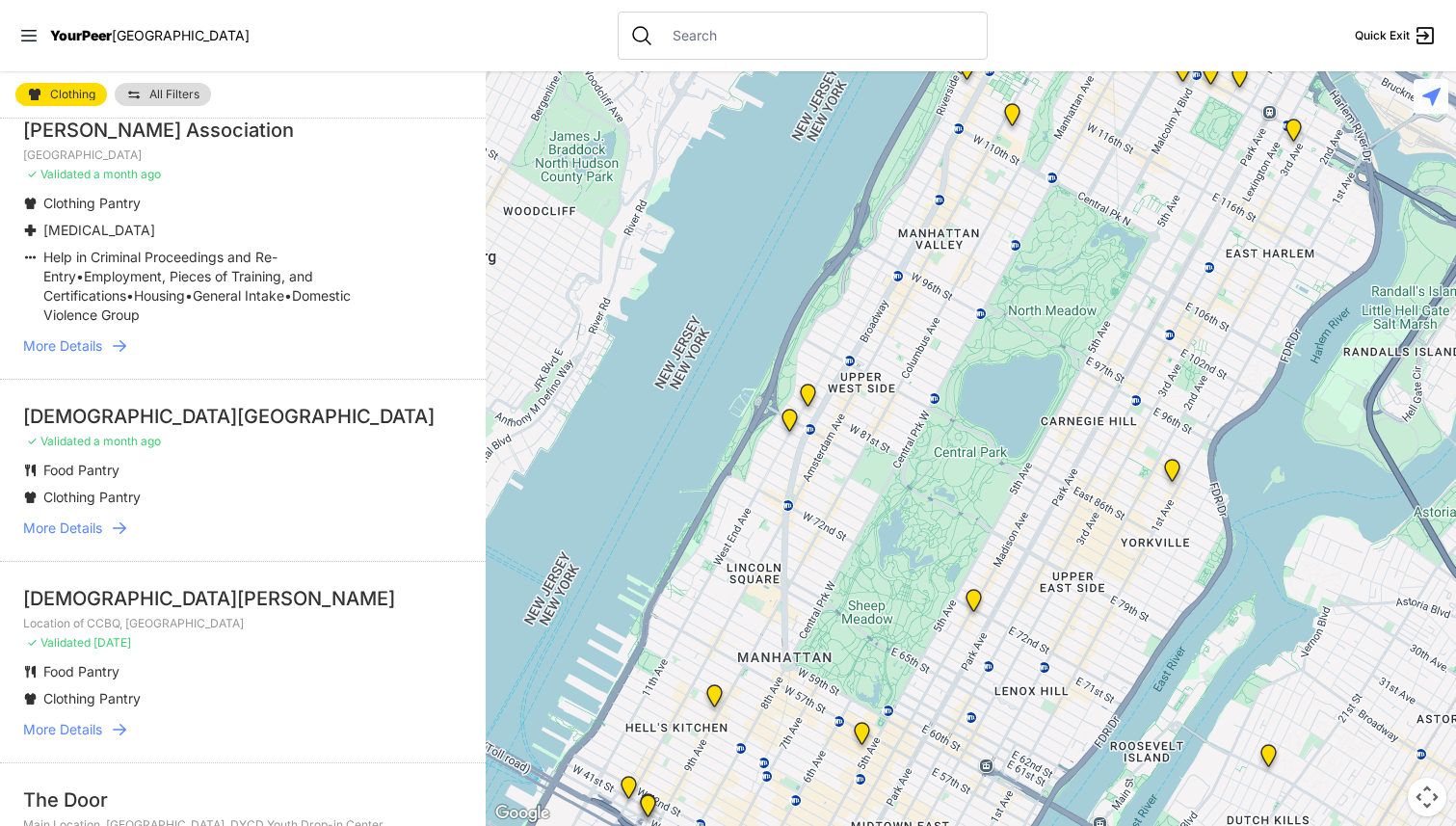
scroll to position [2408, 0]
